Goal: Information Seeking & Learning: Learn about a topic

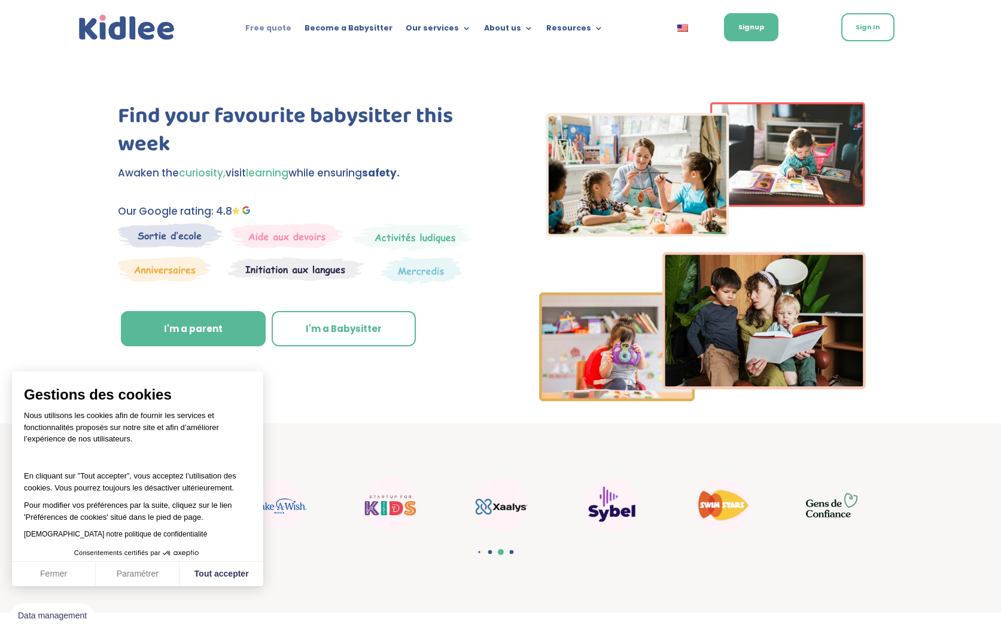
click at [286, 31] on link "Free quote" at bounding box center [268, 30] width 46 height 13
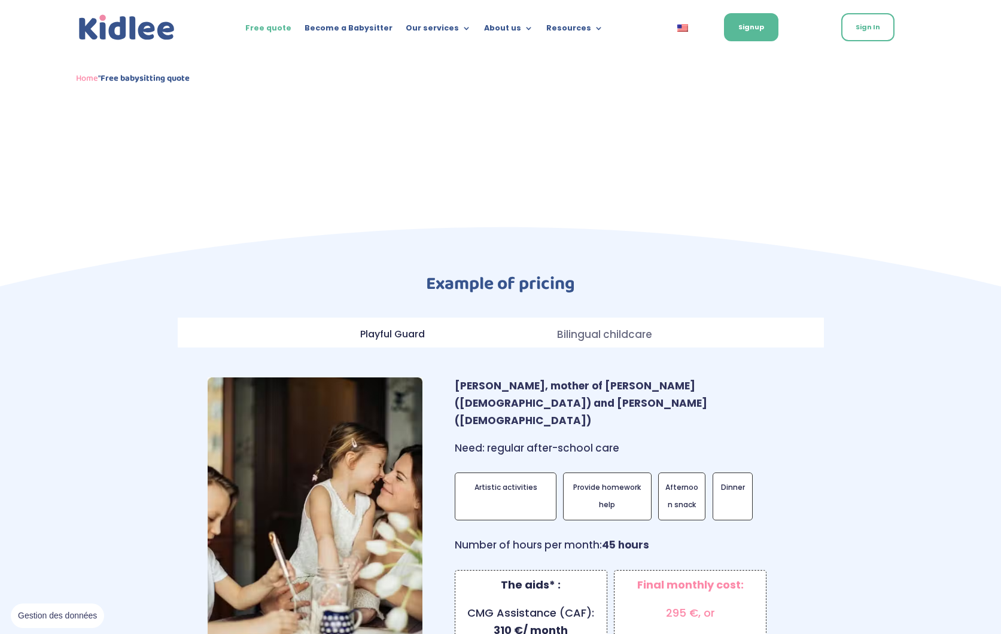
scroll to position [785, 0]
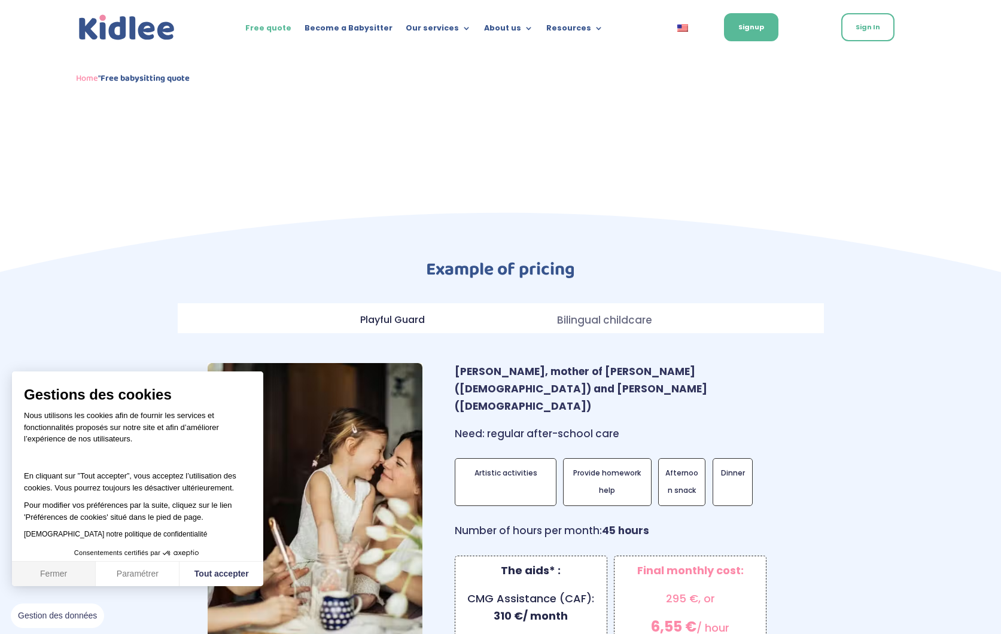
click at [76, 577] on button "Fermer" at bounding box center [54, 574] width 84 height 25
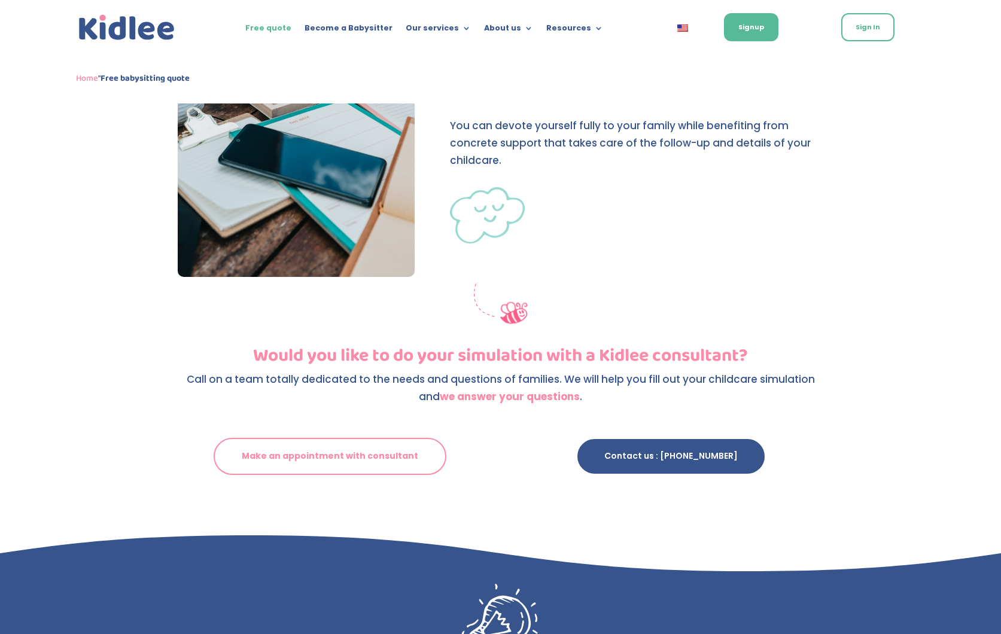
scroll to position [2041, 0]
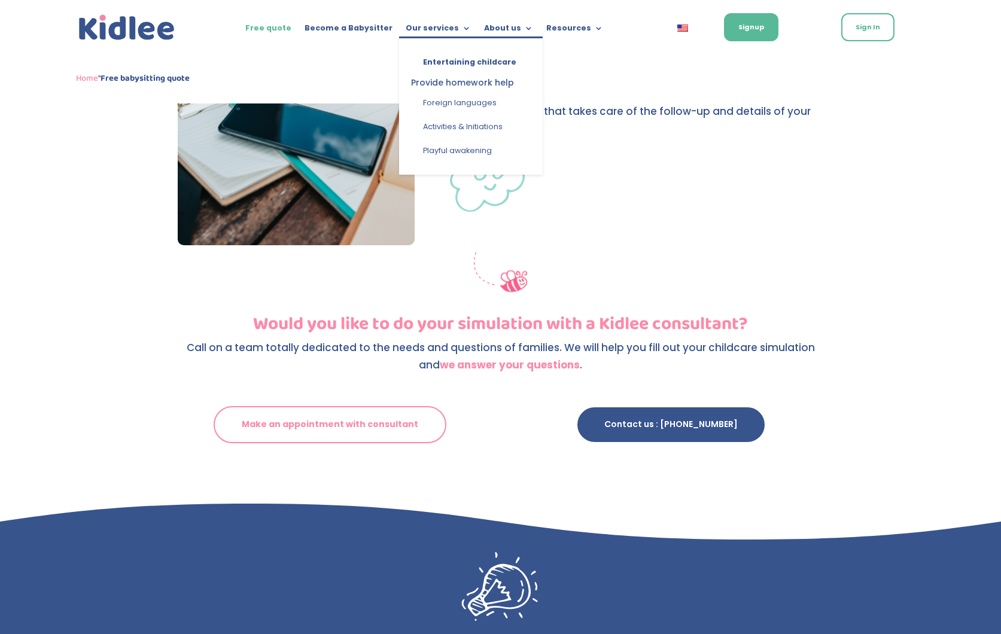
click at [445, 85] on li "Provide homework help" at bounding box center [462, 82] width 127 height 17
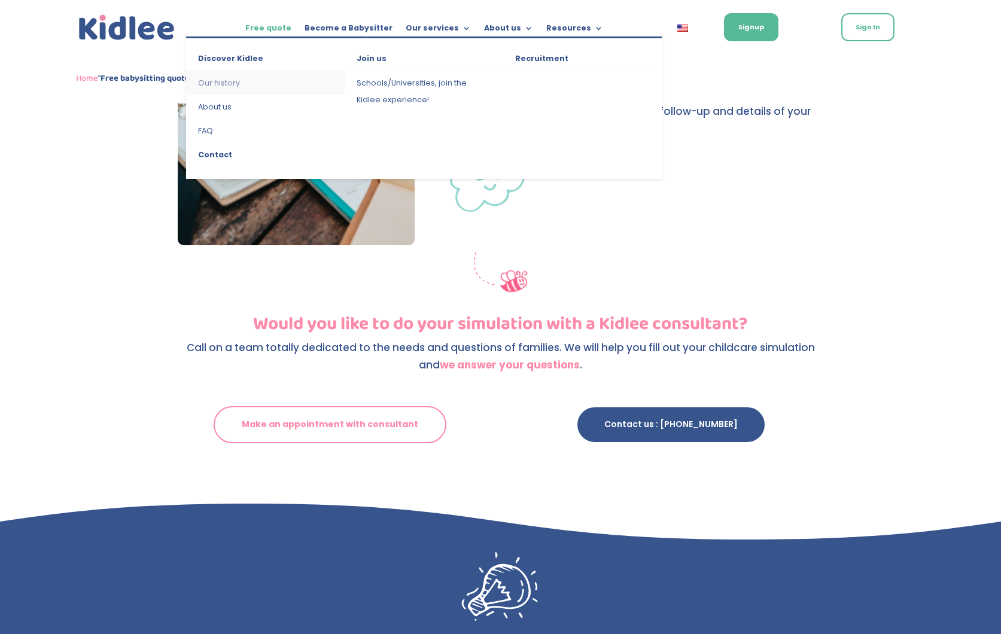
click at [222, 82] on link "Our history" at bounding box center [265, 83] width 159 height 24
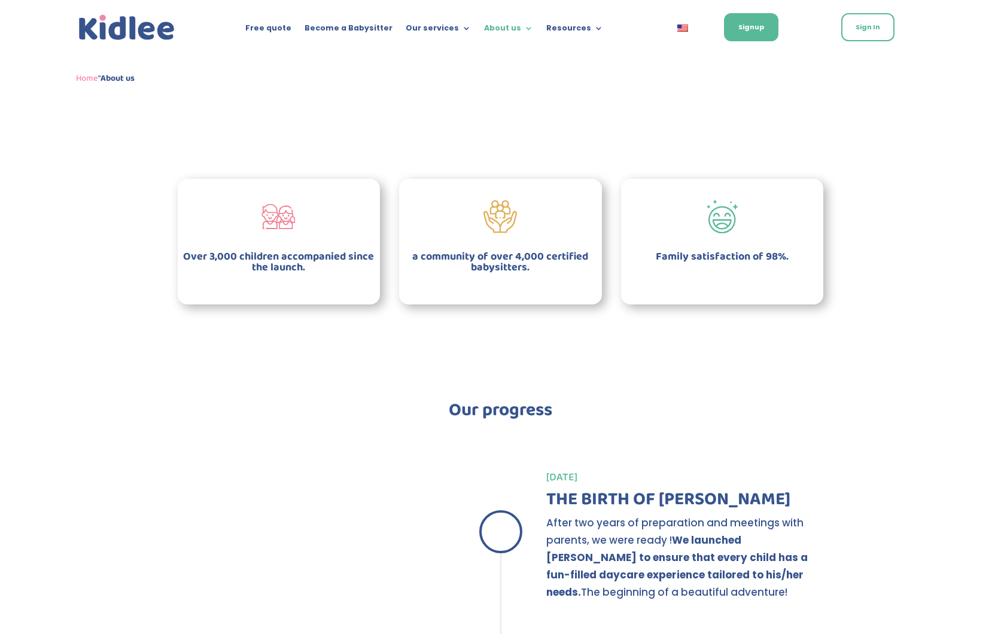
scroll to position [881, 0]
click at [559, 248] on span "a community of over 4,000 certified babysitters." at bounding box center [500, 262] width 185 height 29
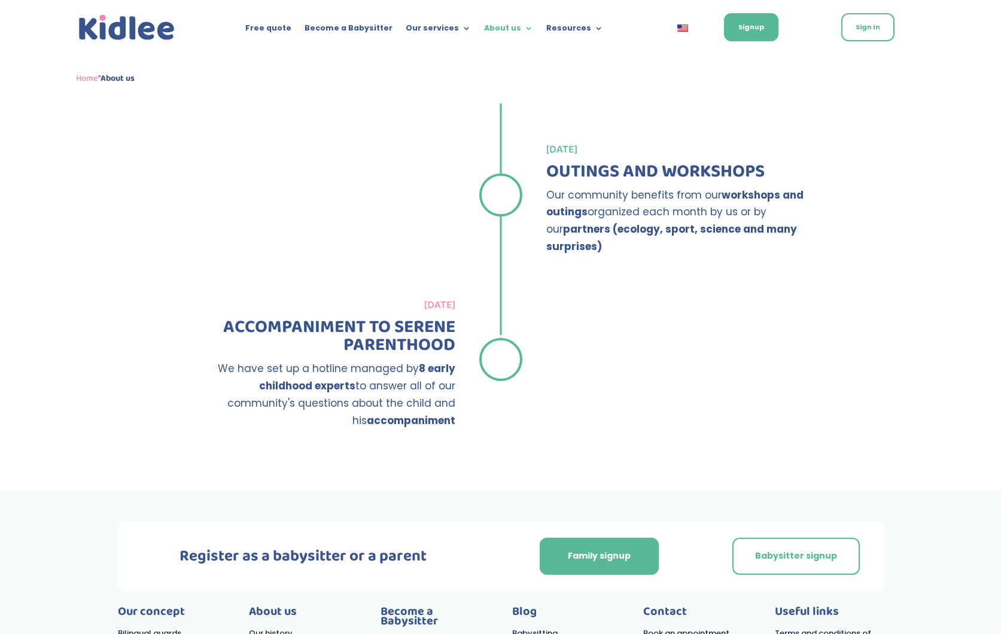
scroll to position [1835, 0]
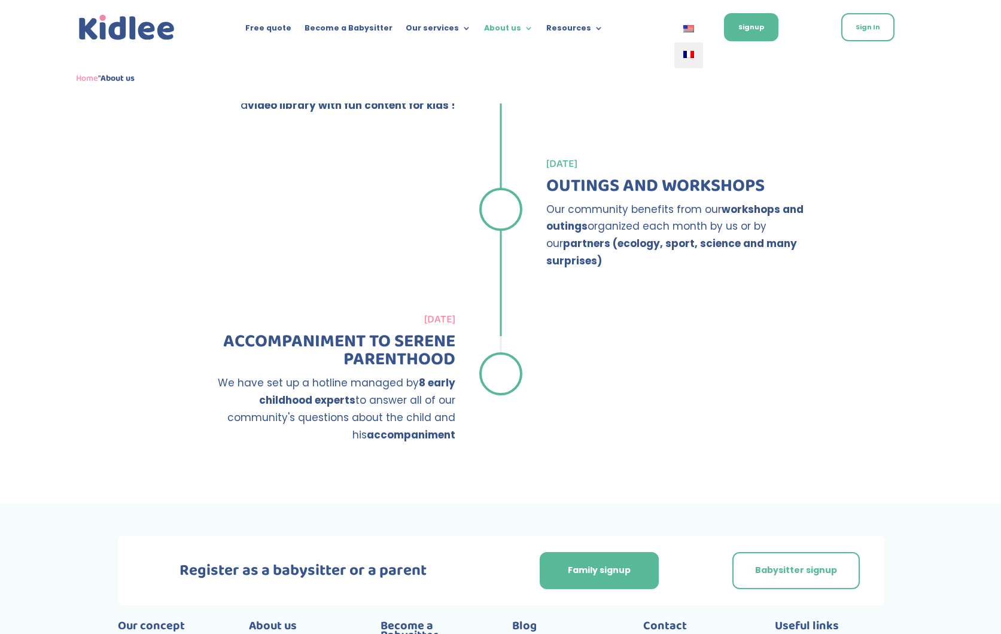
click at [690, 55] on img at bounding box center [688, 54] width 11 height 7
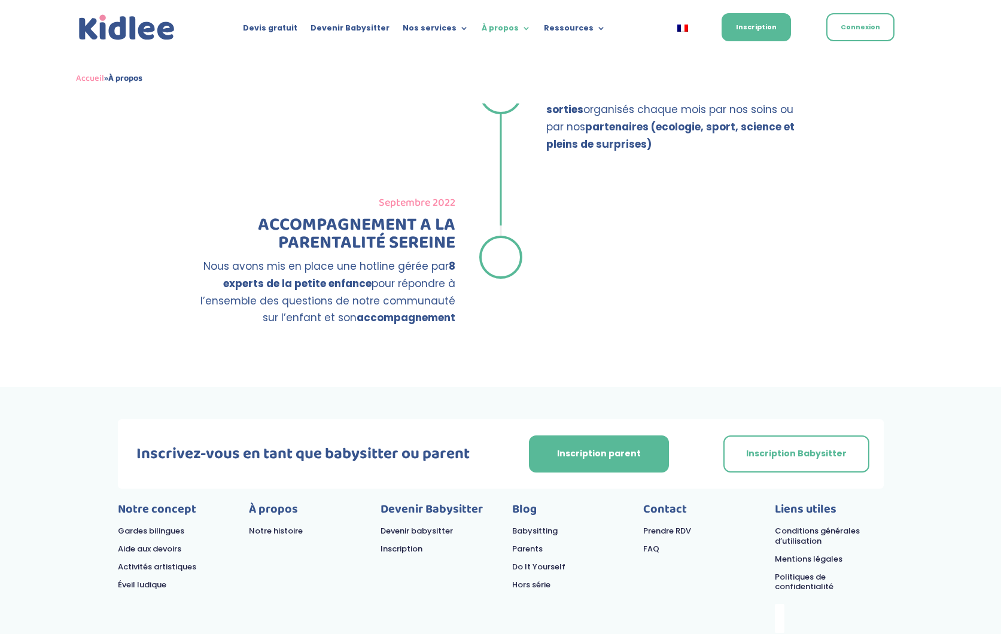
scroll to position [2124, 0]
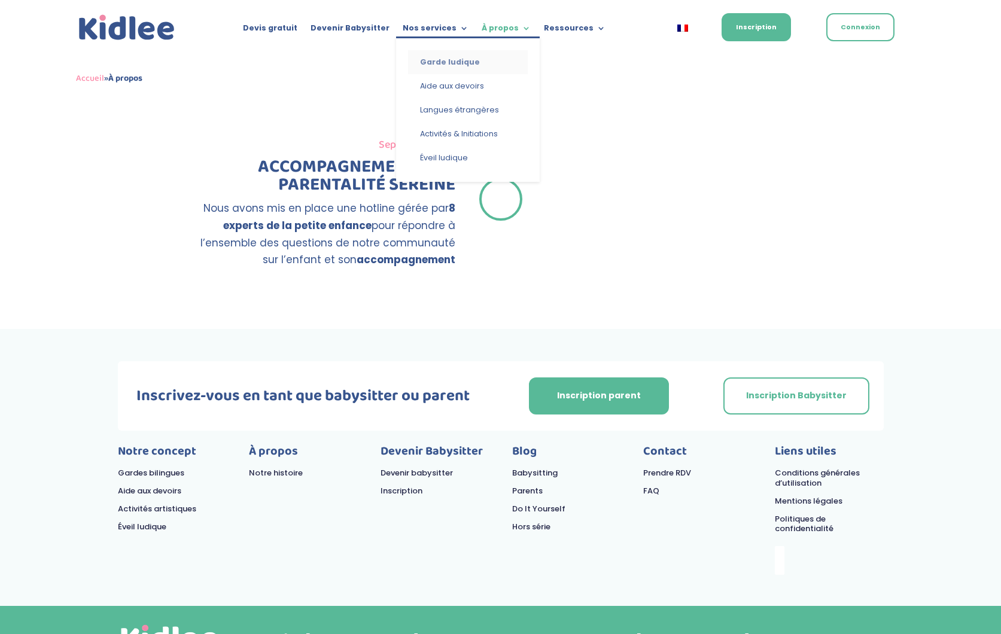
click at [458, 59] on link "Garde ludique" at bounding box center [468, 62] width 120 height 24
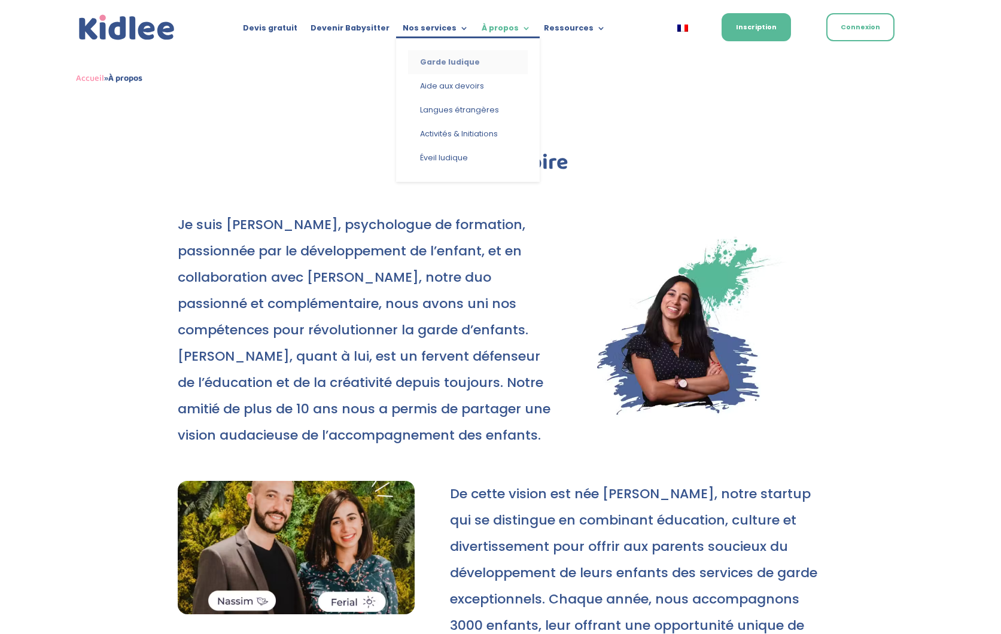
click at [440, 63] on link "Garde ludique" at bounding box center [468, 62] width 120 height 24
click at [449, 59] on link "Garde ludique" at bounding box center [468, 62] width 120 height 24
click at [449, 58] on link "Garde ludique" at bounding box center [468, 62] width 120 height 24
click at [450, 85] on link "Aide aux devoirs" at bounding box center [468, 86] width 120 height 24
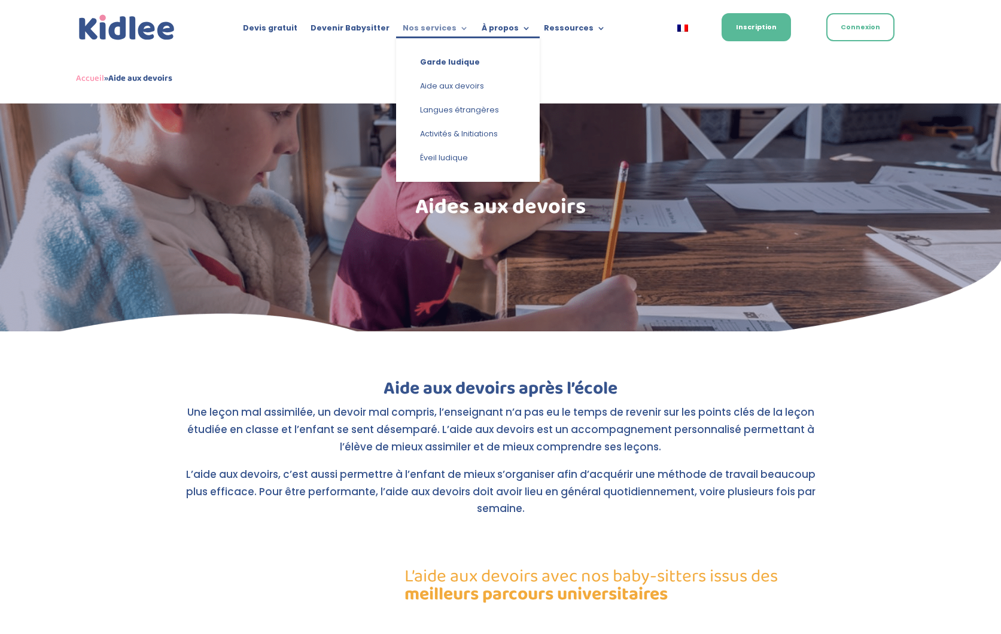
click at [452, 31] on link "Nos services" at bounding box center [436, 30] width 66 height 13
click at [459, 111] on link "Langues étrangères" at bounding box center [468, 110] width 120 height 24
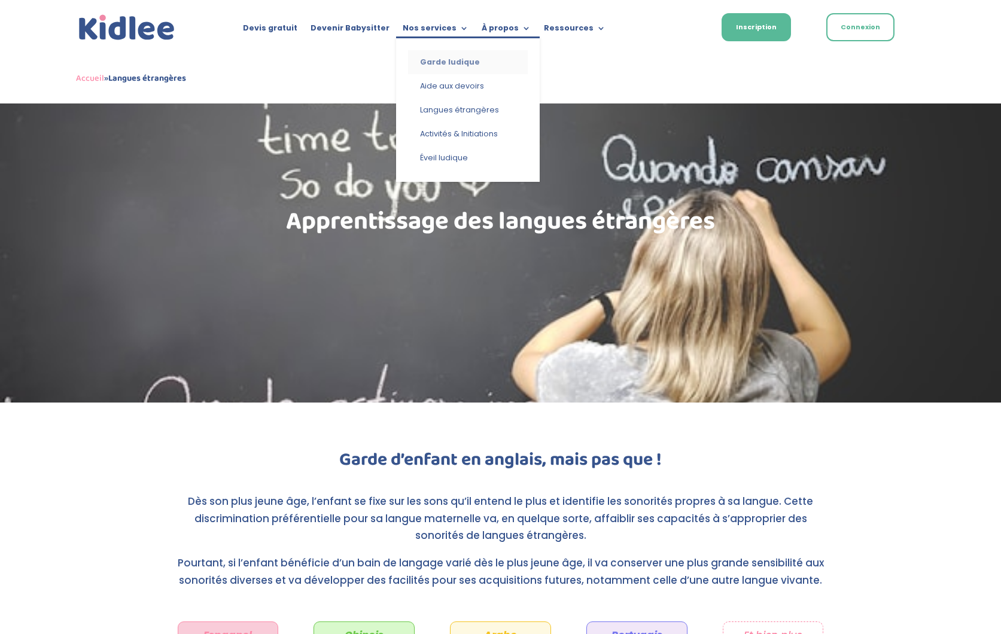
click at [444, 63] on link "Garde ludique" at bounding box center [468, 62] width 120 height 24
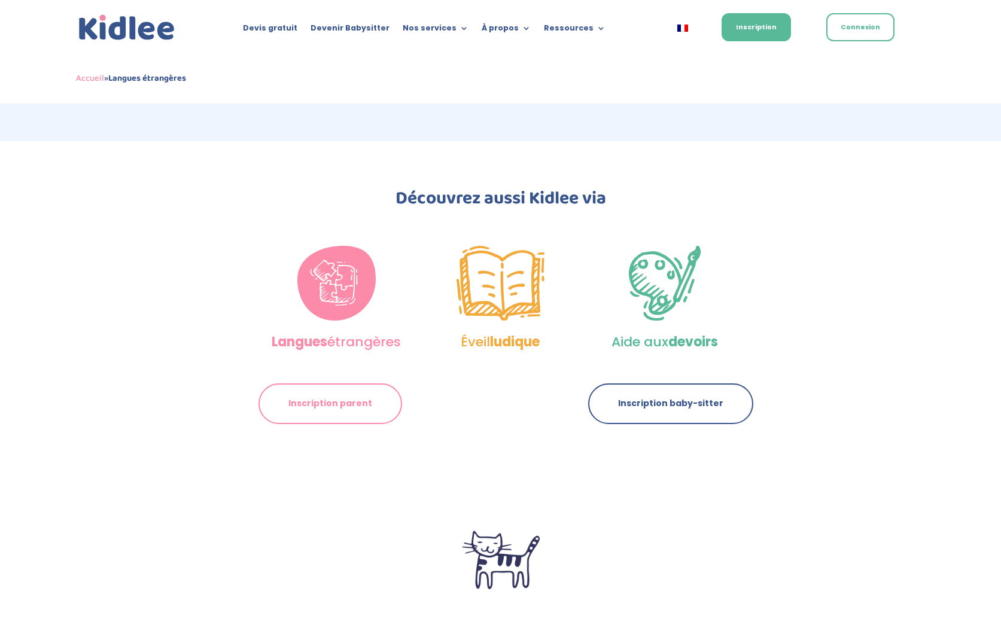
scroll to position [1528, 0]
